Goal: Task Accomplishment & Management: Manage account settings

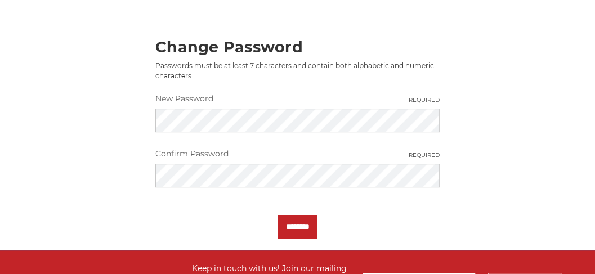
scroll to position [137, 0]
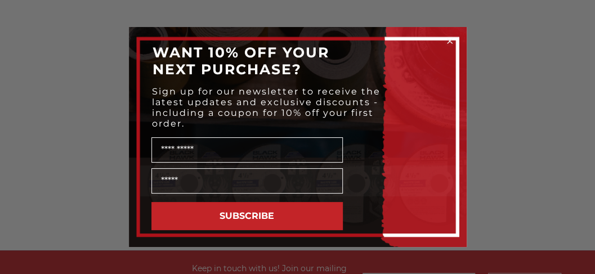
type input "*"
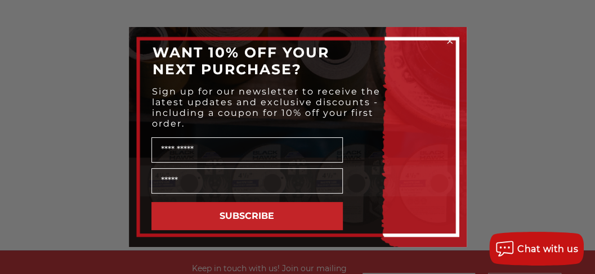
click at [447, 39] on circle "Close dialog" at bounding box center [449, 41] width 11 height 11
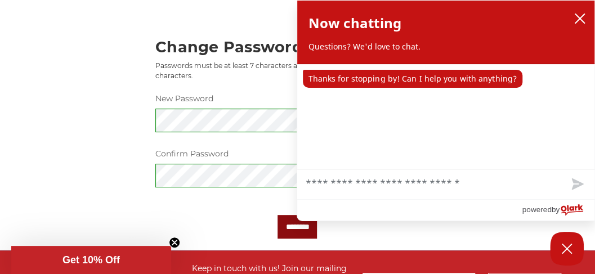
click at [311, 237] on input "********" at bounding box center [297, 227] width 39 height 24
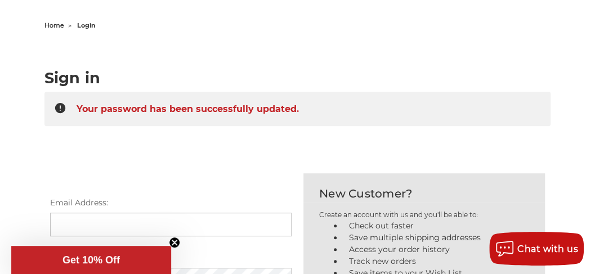
scroll to position [118, 0]
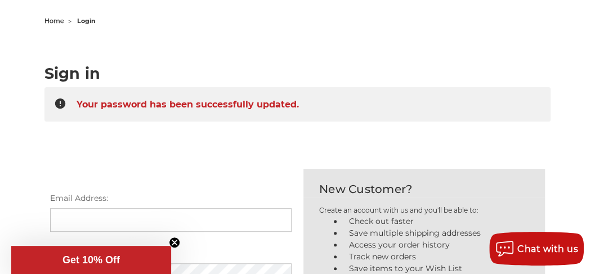
drag, startPoint x: 597, startPoint y: 70, endPoint x: 590, endPoint y: 108, distance: 38.4
click at [590, 108] on html "Free Shipping on orders over $149 CONTACT US [DATE] - [DATE] (excluding holiday…" at bounding box center [297, 269] width 595 height 774
drag, startPoint x: 174, startPoint y: 241, endPoint x: 160, endPoint y: 239, distance: 14.2
click at [174, 241] on circle "Close teaser" at bounding box center [175, 243] width 11 height 11
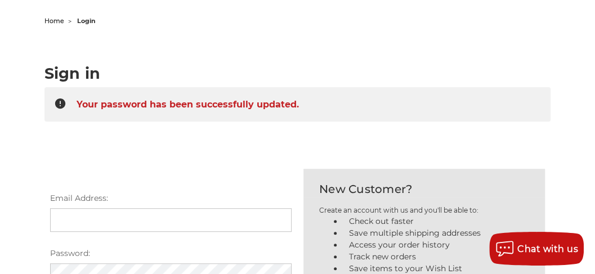
click at [90, 232] on input "Email Address:" at bounding box center [171, 220] width 242 height 24
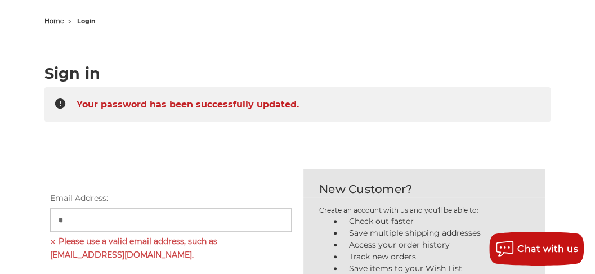
drag, startPoint x: 90, startPoint y: 230, endPoint x: 105, endPoint y: 261, distance: 34.8
click at [105, 258] on div "Email Address: * Please use a valid email address, such as [EMAIL_ADDRESS][DOMA…" at bounding box center [171, 225] width 242 height 65
type input "**********"
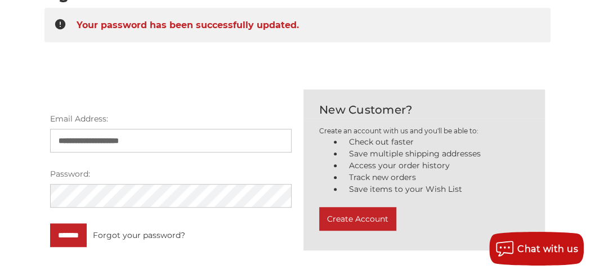
scroll to position [195, 0]
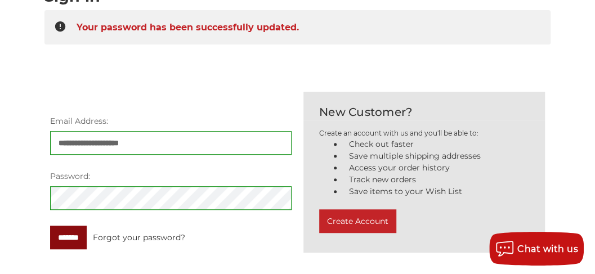
click at [71, 246] on input "*******" at bounding box center [68, 238] width 37 height 24
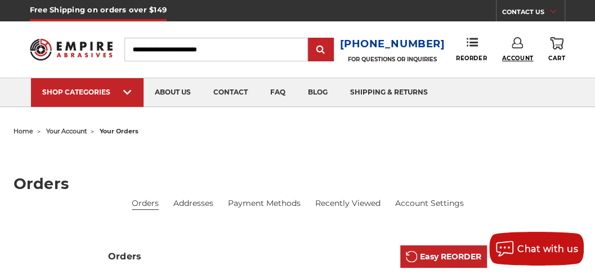
click at [502, 55] on span "Account" at bounding box center [518, 58] width 32 height 7
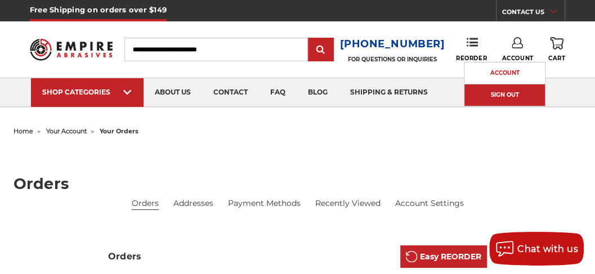
click at [494, 89] on link "Sign Out" at bounding box center [505, 95] width 81 height 22
